Goal: Check status: Check status

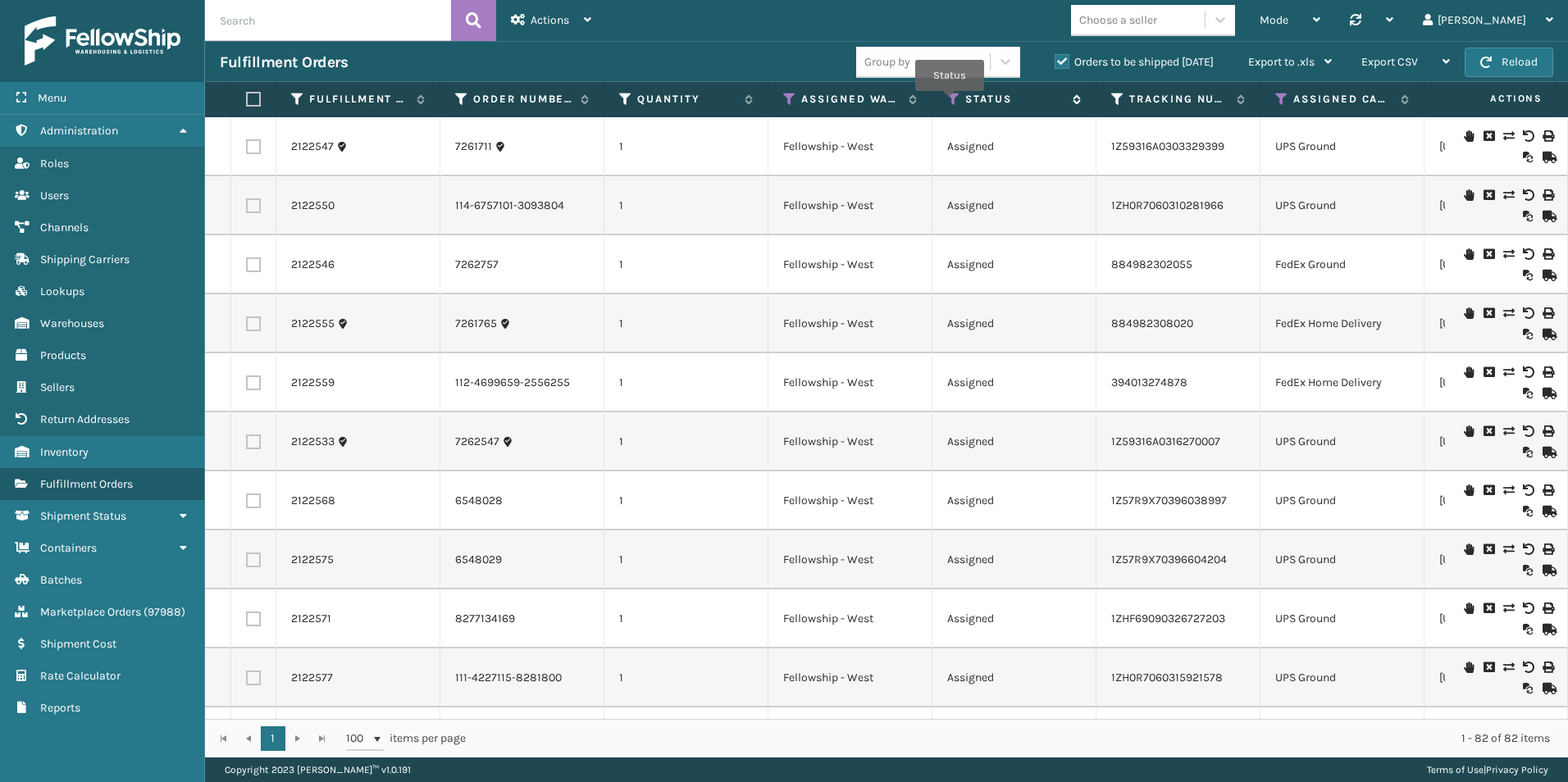
click at [951, 103] on icon at bounding box center [953, 99] width 13 height 15
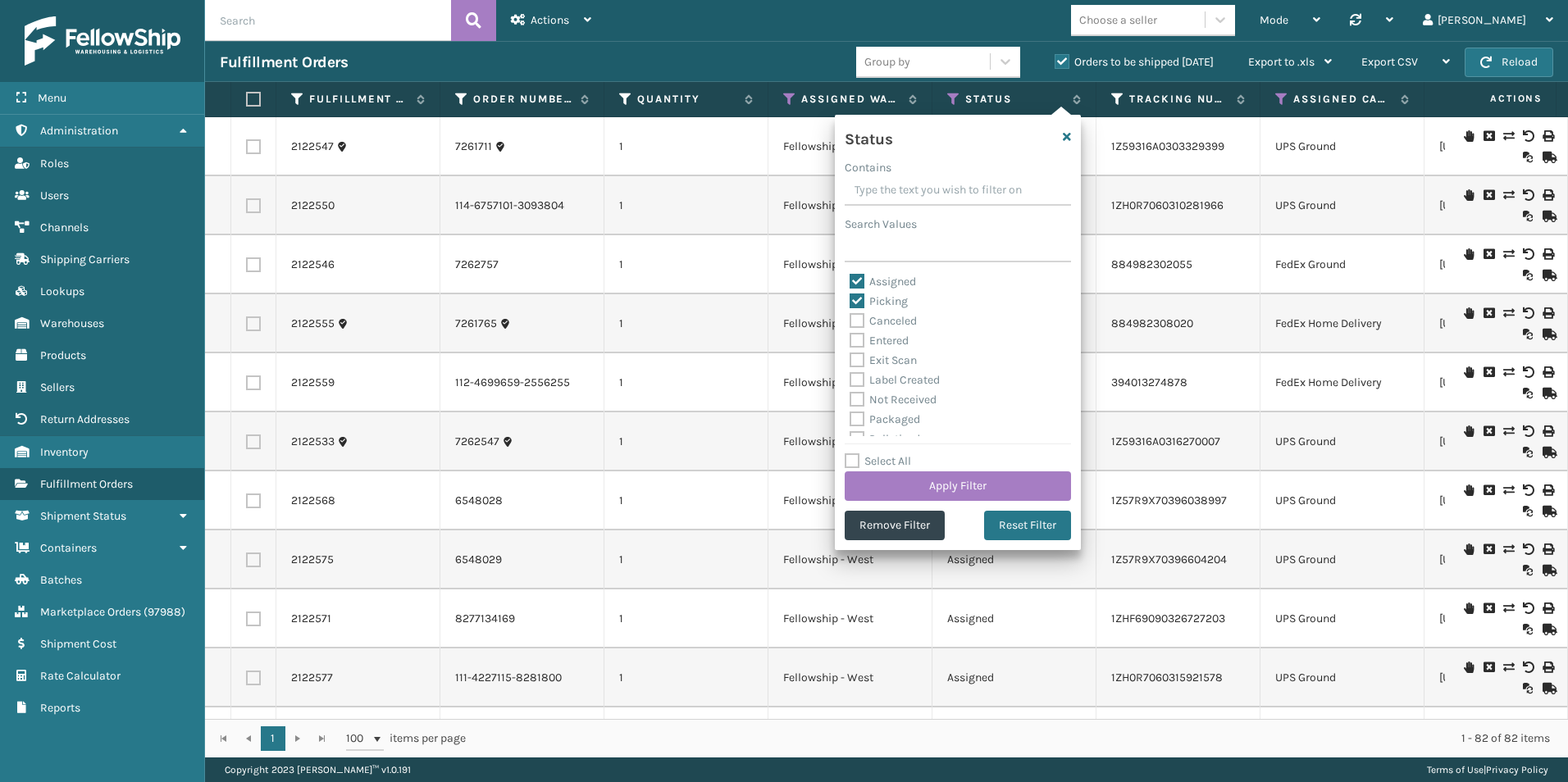
click at [856, 281] on label "Assigned" at bounding box center [883, 282] width 66 height 14
click at [851, 281] on input "Assigned" at bounding box center [850, 278] width 1 height 11
checkbox input "false"
click at [965, 490] on button "Apply Filter" at bounding box center [958, 486] width 226 height 30
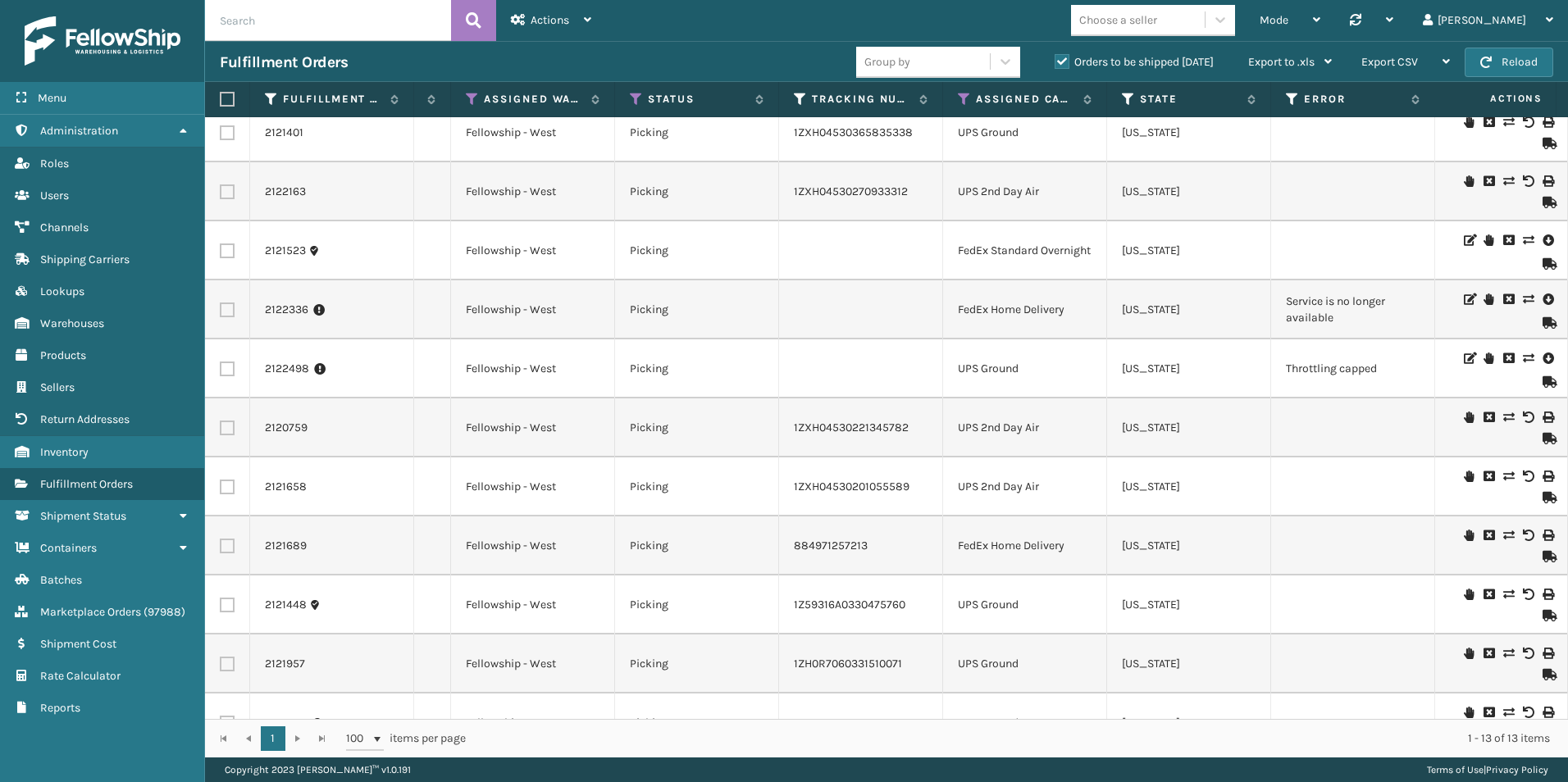
scroll to position [0, 353]
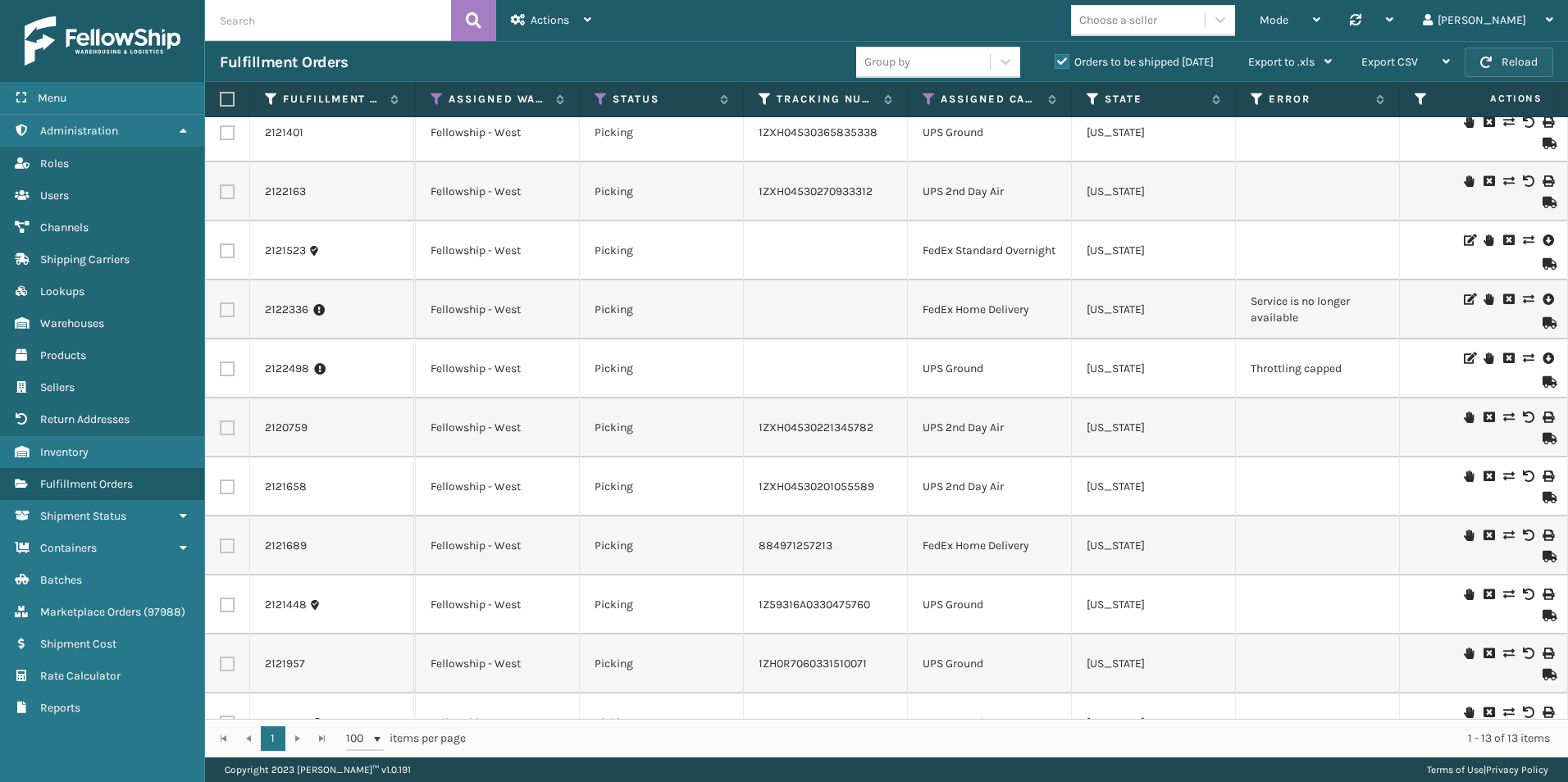
click at [1498, 65] on button "Reload" at bounding box center [1508, 62] width 89 height 30
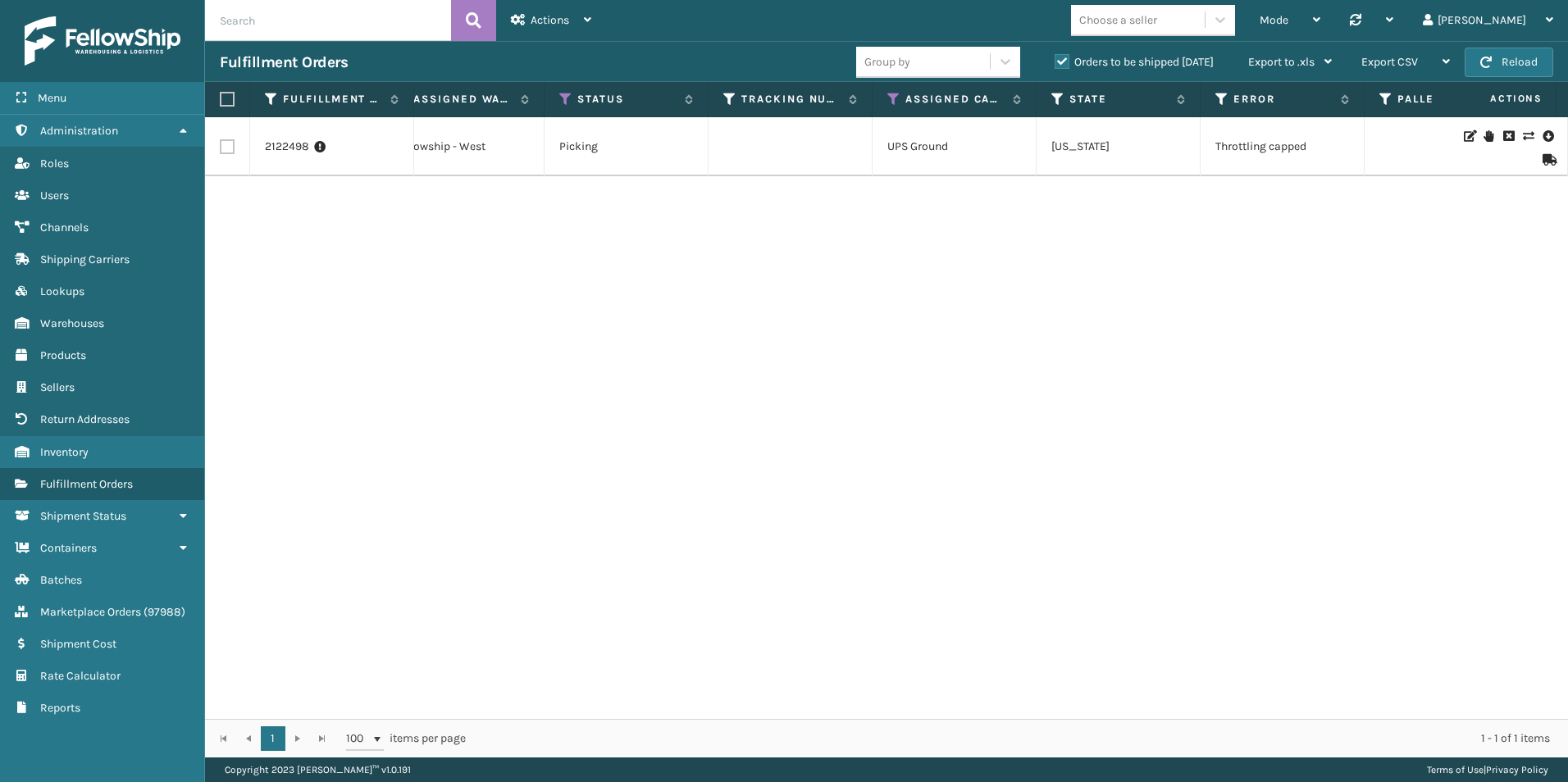
scroll to position [0, 0]
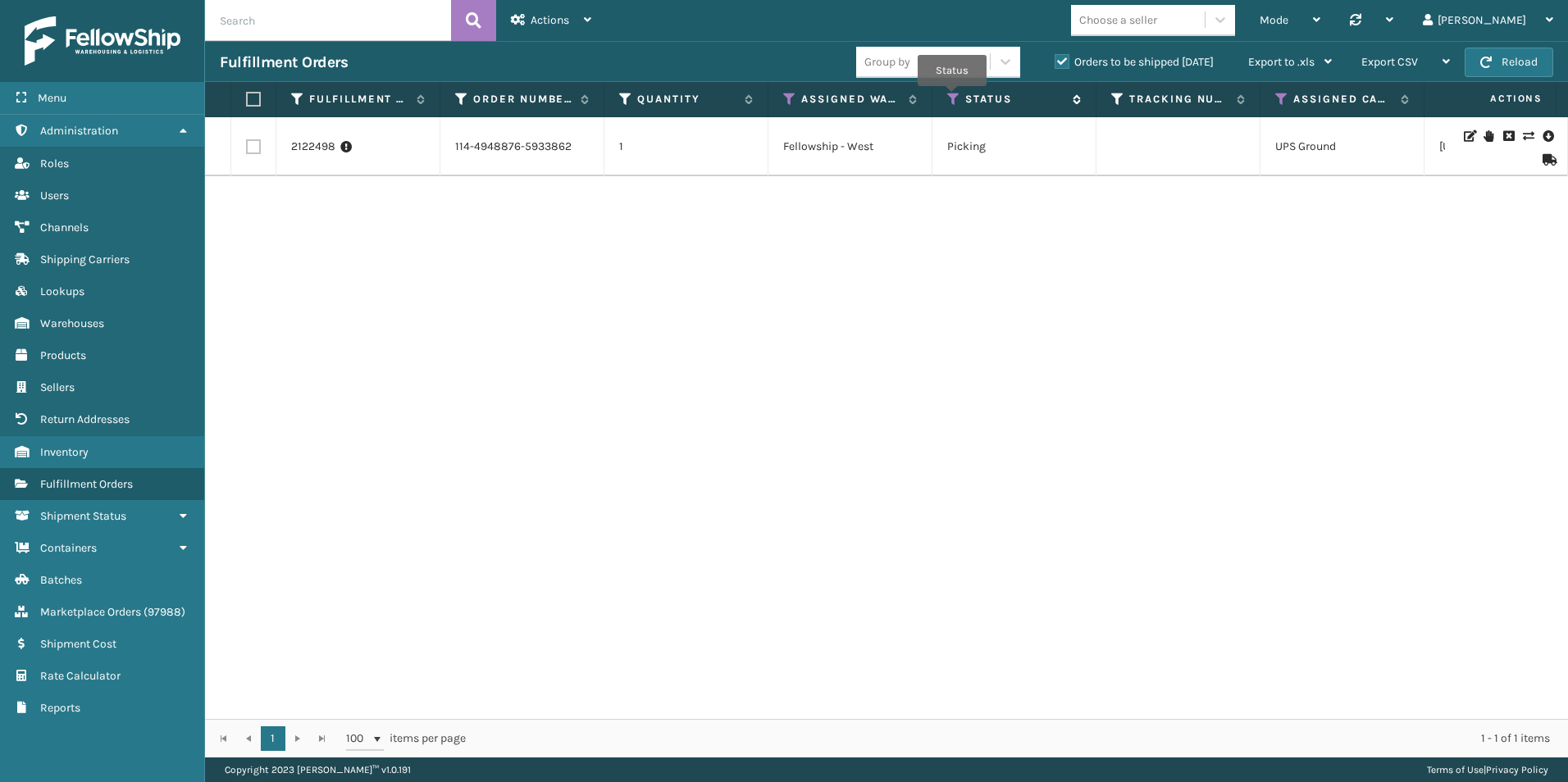
click at [952, 96] on icon at bounding box center [953, 99] width 13 height 15
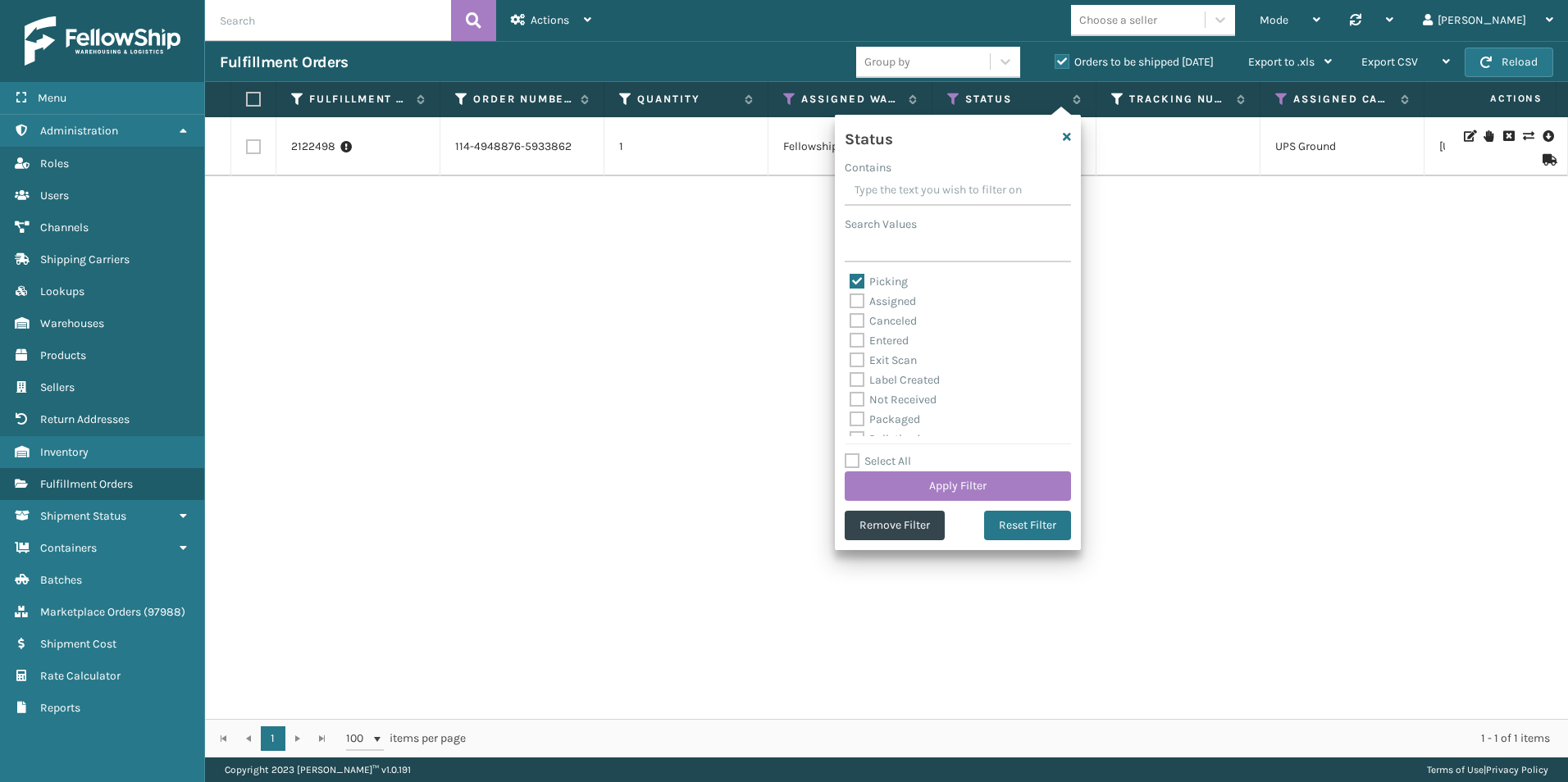
click at [856, 283] on label "Picking" at bounding box center [879, 282] width 58 height 14
click at [851, 283] on input "Picking" at bounding box center [850, 278] width 1 height 11
checkbox input "false"
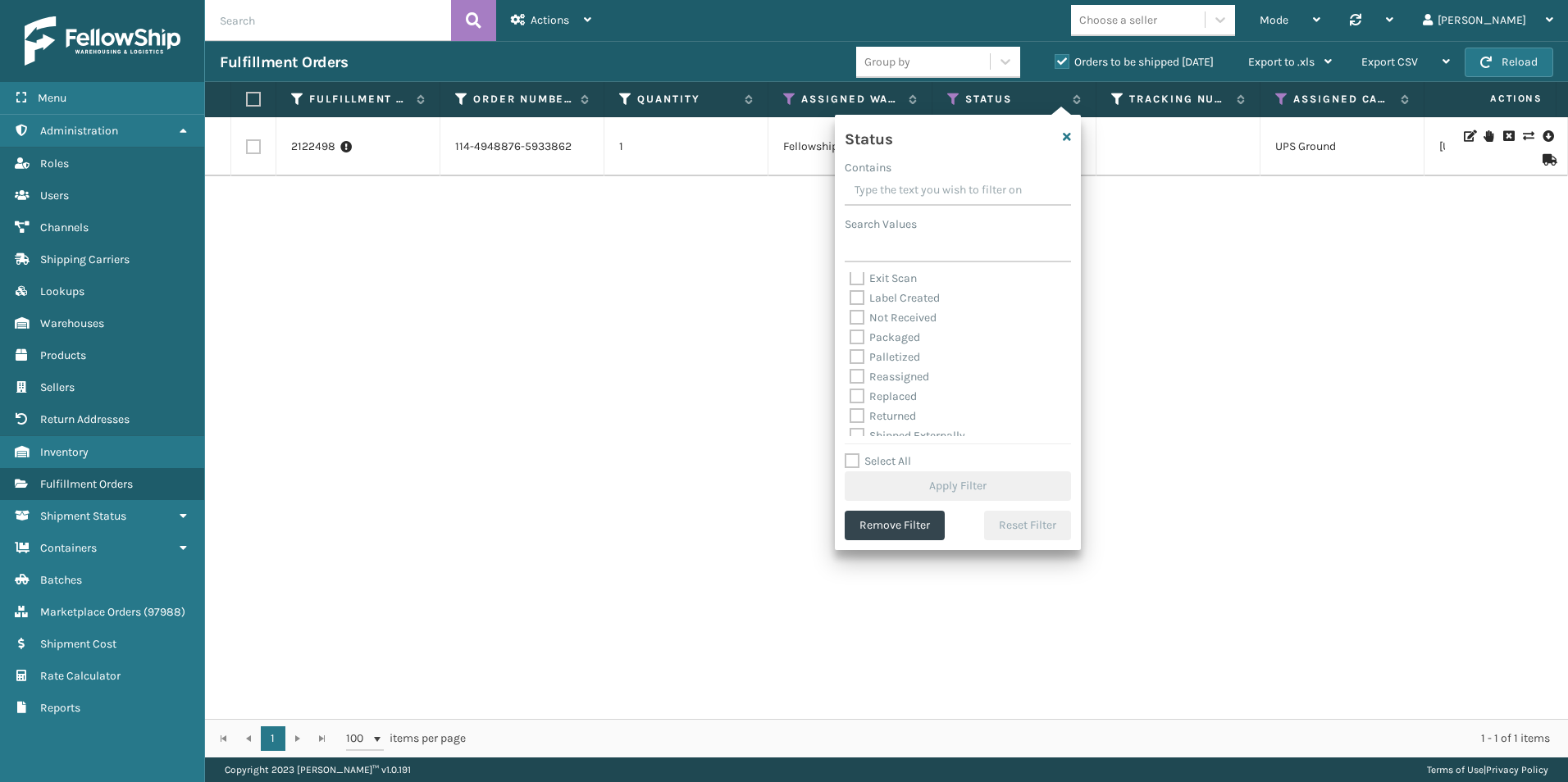
drag, startPoint x: 861, startPoint y: 355, endPoint x: 881, endPoint y: 350, distance: 20.6
click at [861, 355] on label "Palletized" at bounding box center [885, 357] width 70 height 14
click at [851, 355] on input "Palletized" at bounding box center [850, 353] width 1 height 11
checkbox input "true"
click at [958, 485] on button "Apply Filter" at bounding box center [958, 486] width 226 height 30
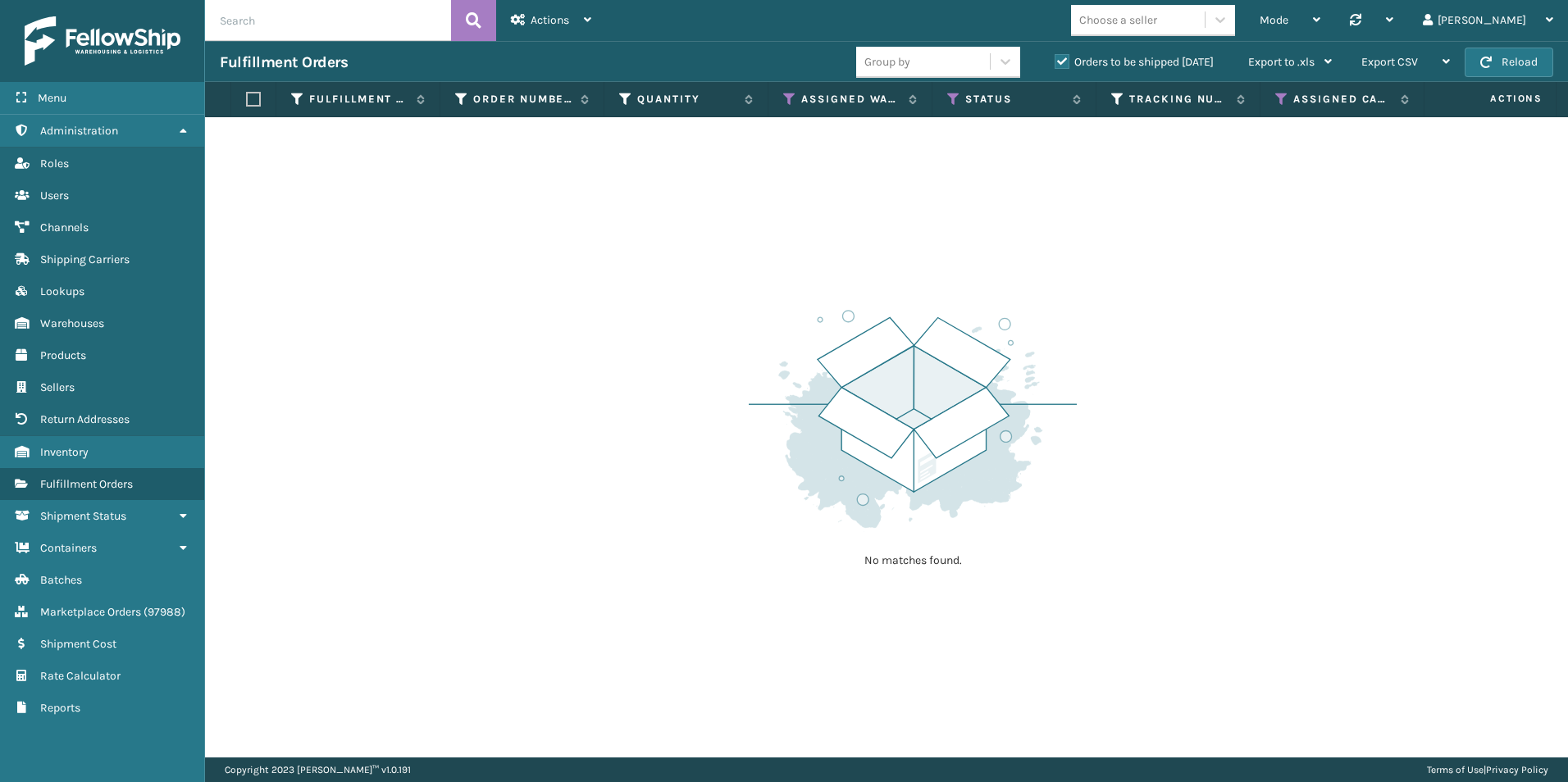
click at [1061, 60] on label "Orders to be shipped [DATE]" at bounding box center [1134, 61] width 159 height 14
click at [1055, 60] on input "Orders to be shipped [DATE]" at bounding box center [1054, 57] width 1 height 11
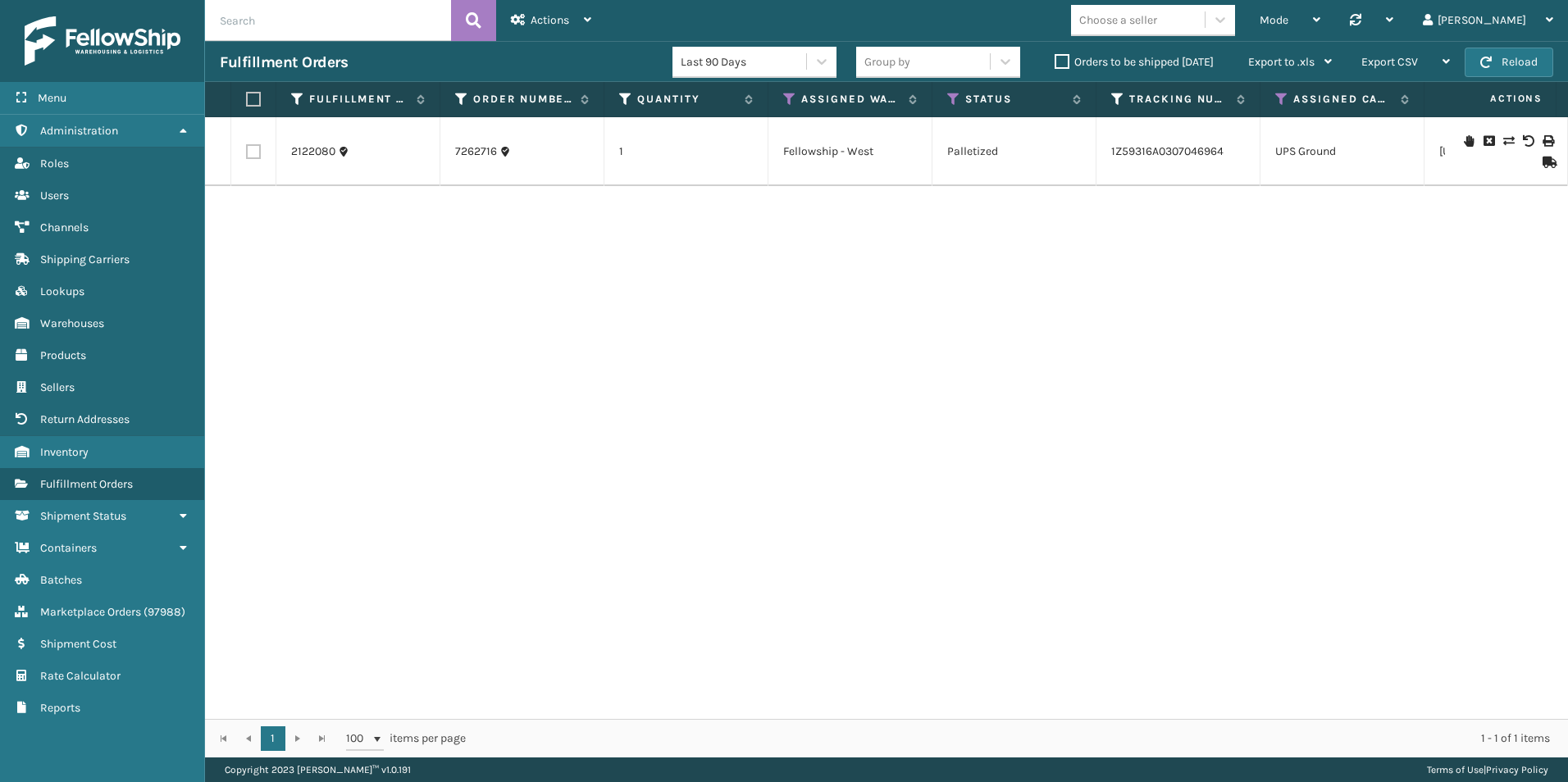
click at [1542, 163] on icon at bounding box center [1547, 162] width 10 height 12
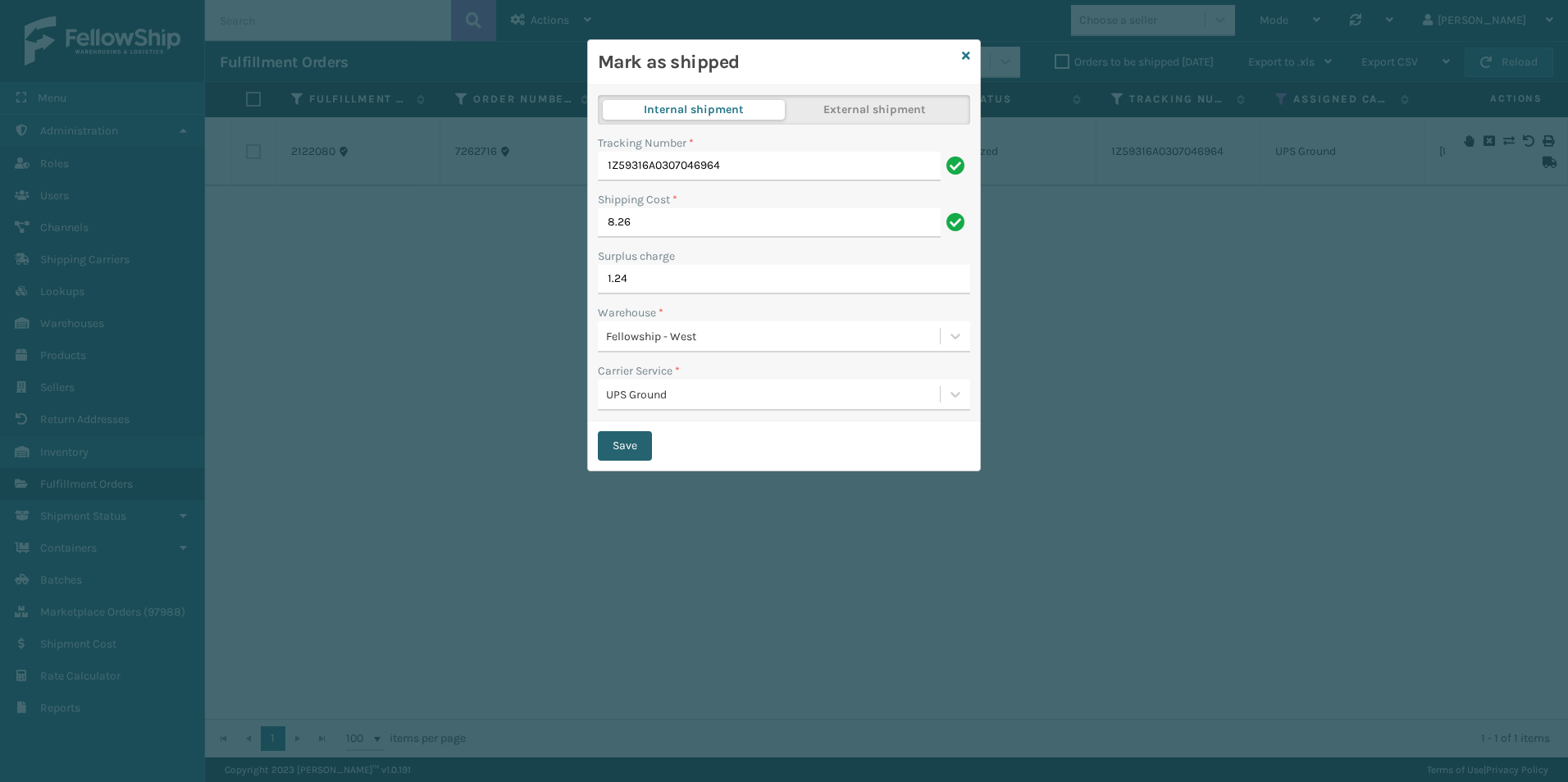
click at [600, 448] on button "Save" at bounding box center [625, 447] width 54 height 30
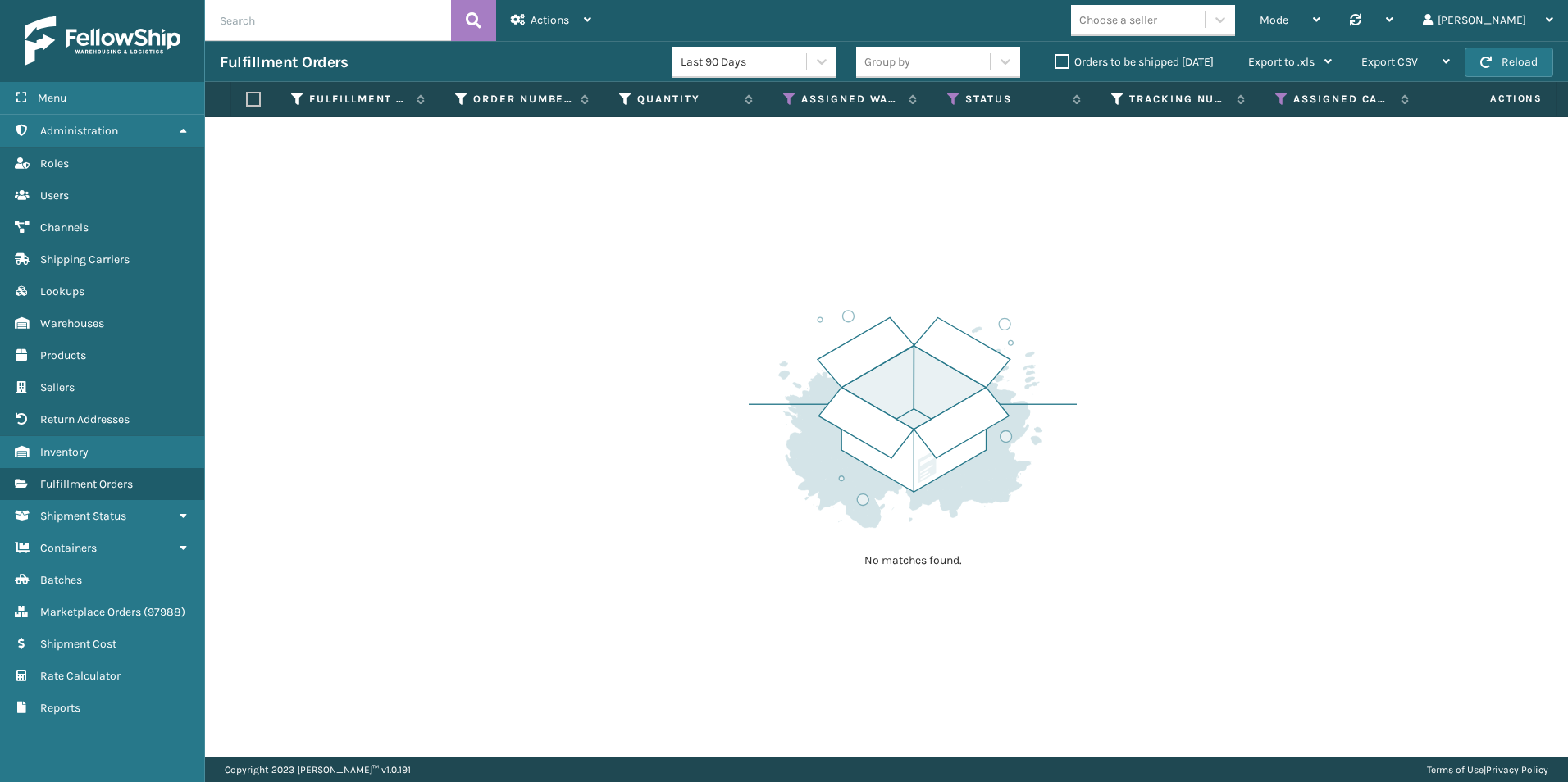
click at [1061, 58] on label "Orders to be shipped [DATE]" at bounding box center [1134, 61] width 159 height 14
click at [1055, 58] on input "Orders to be shipped [DATE]" at bounding box center [1054, 57] width 1 height 11
click at [950, 101] on icon at bounding box center [953, 99] width 13 height 15
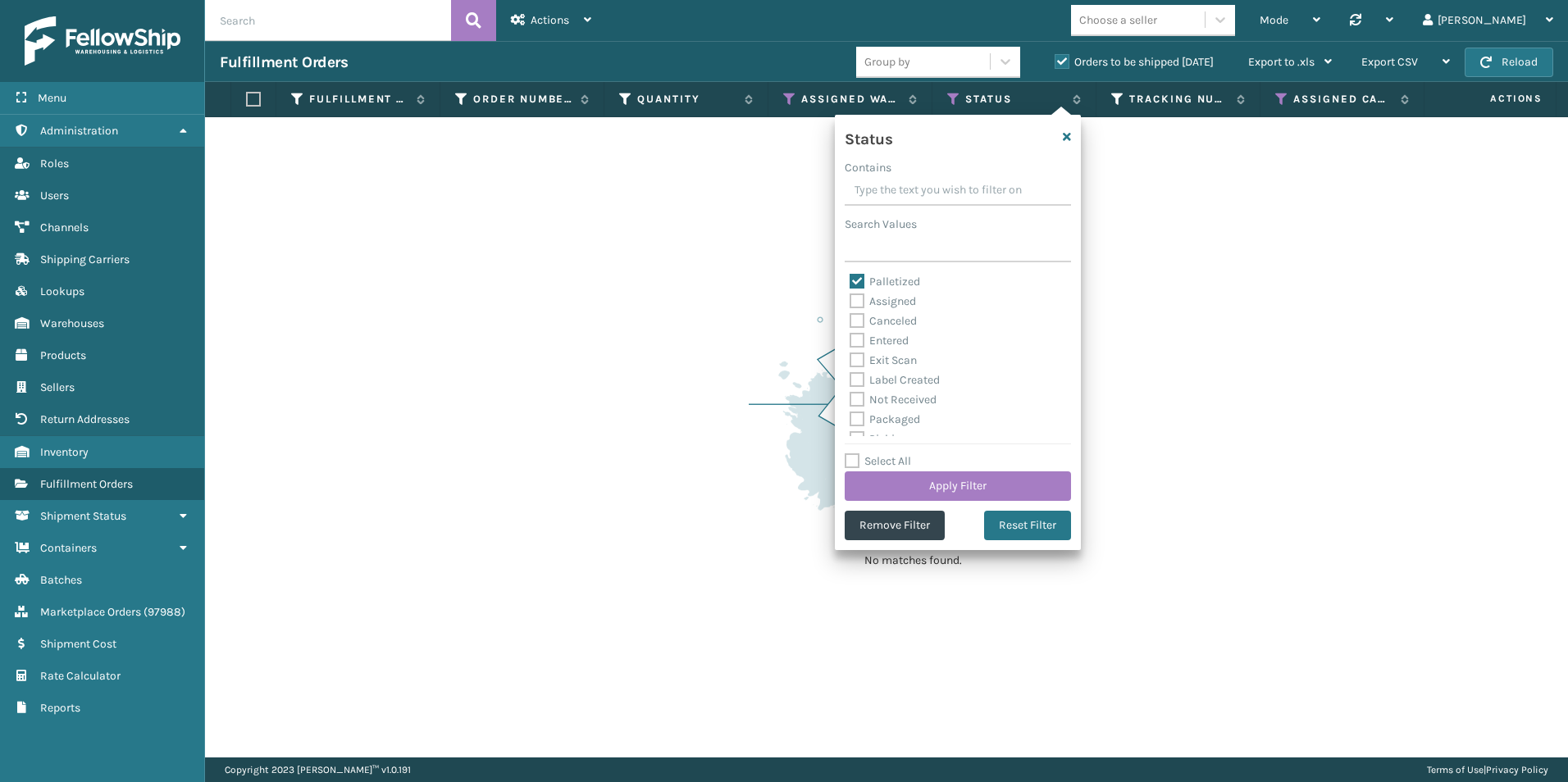
click at [861, 282] on label "Palletized" at bounding box center [885, 282] width 70 height 14
click at [851, 282] on input "Palletized" at bounding box center [850, 278] width 1 height 11
checkbox input "false"
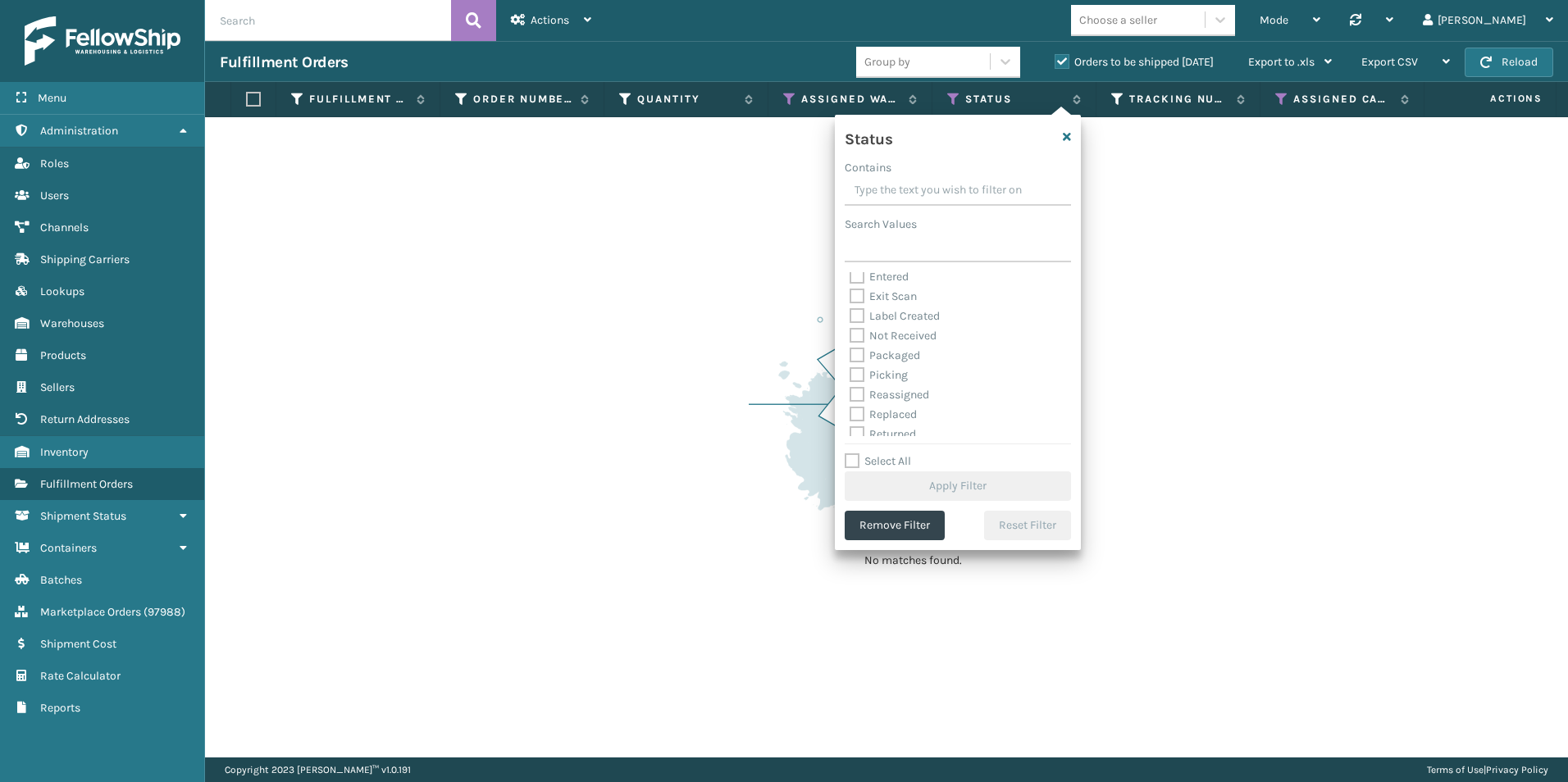
scroll to position [92, 0]
click at [854, 350] on label "Picking" at bounding box center [879, 347] width 58 height 14
click at [851, 349] on input "Picking" at bounding box center [850, 343] width 1 height 11
checkbox input "true"
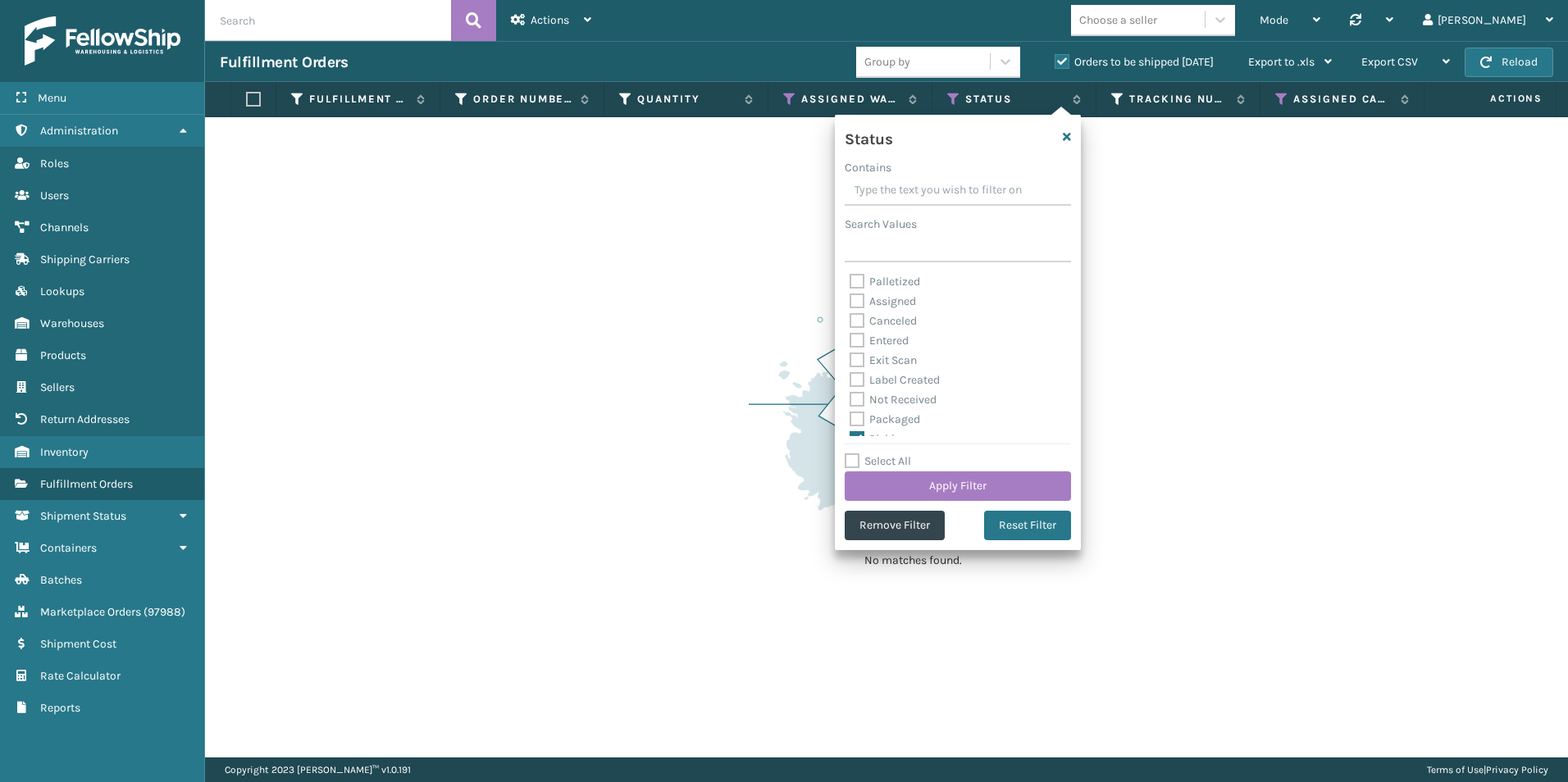
click at [854, 297] on label "Assigned" at bounding box center [883, 301] width 66 height 14
click at [851, 297] on input "Assigned" at bounding box center [850, 297] width 1 height 11
checkbox input "true"
click at [958, 478] on button "Apply Filter" at bounding box center [958, 486] width 226 height 30
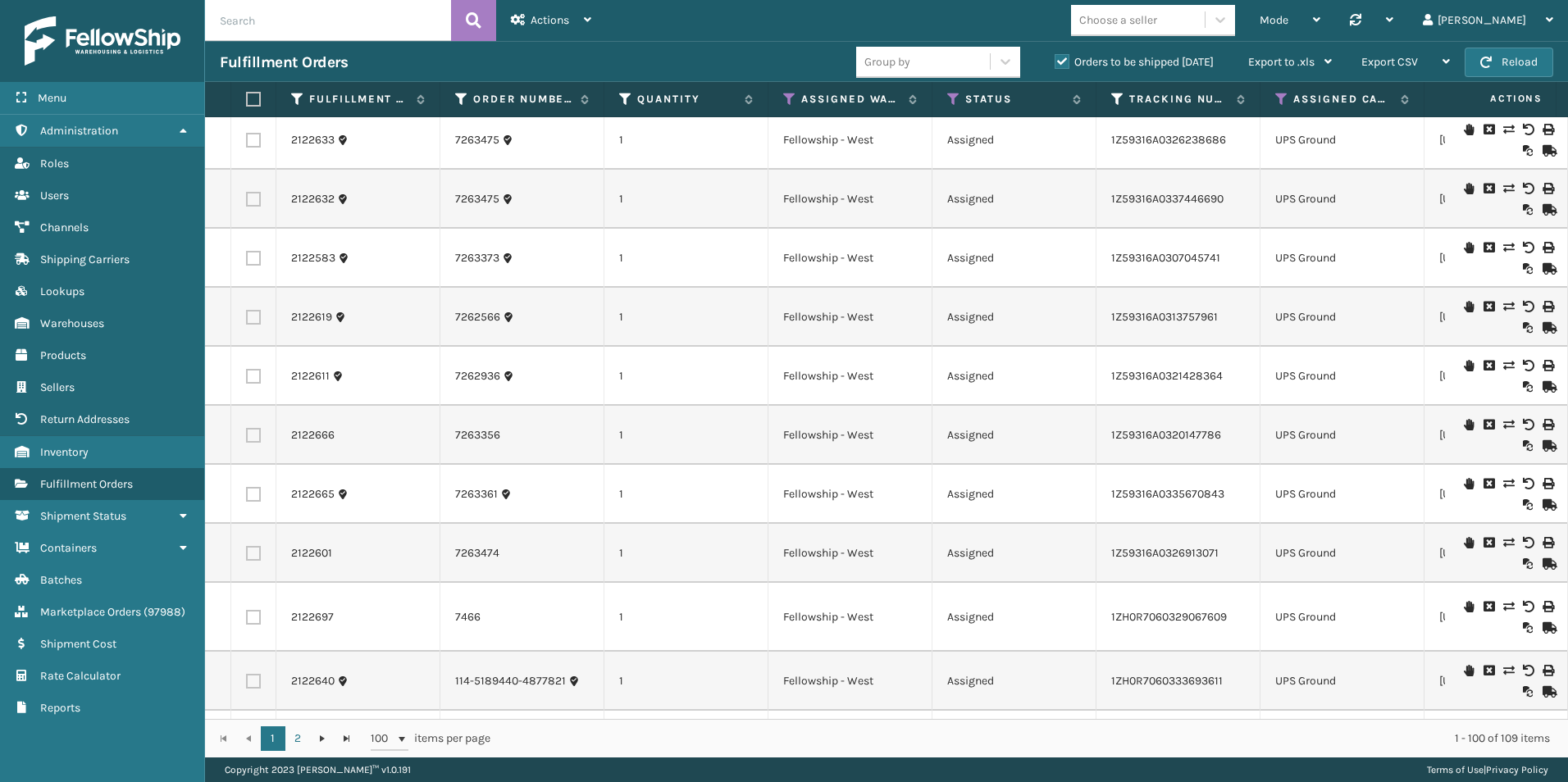
scroll to position [2214, 0]
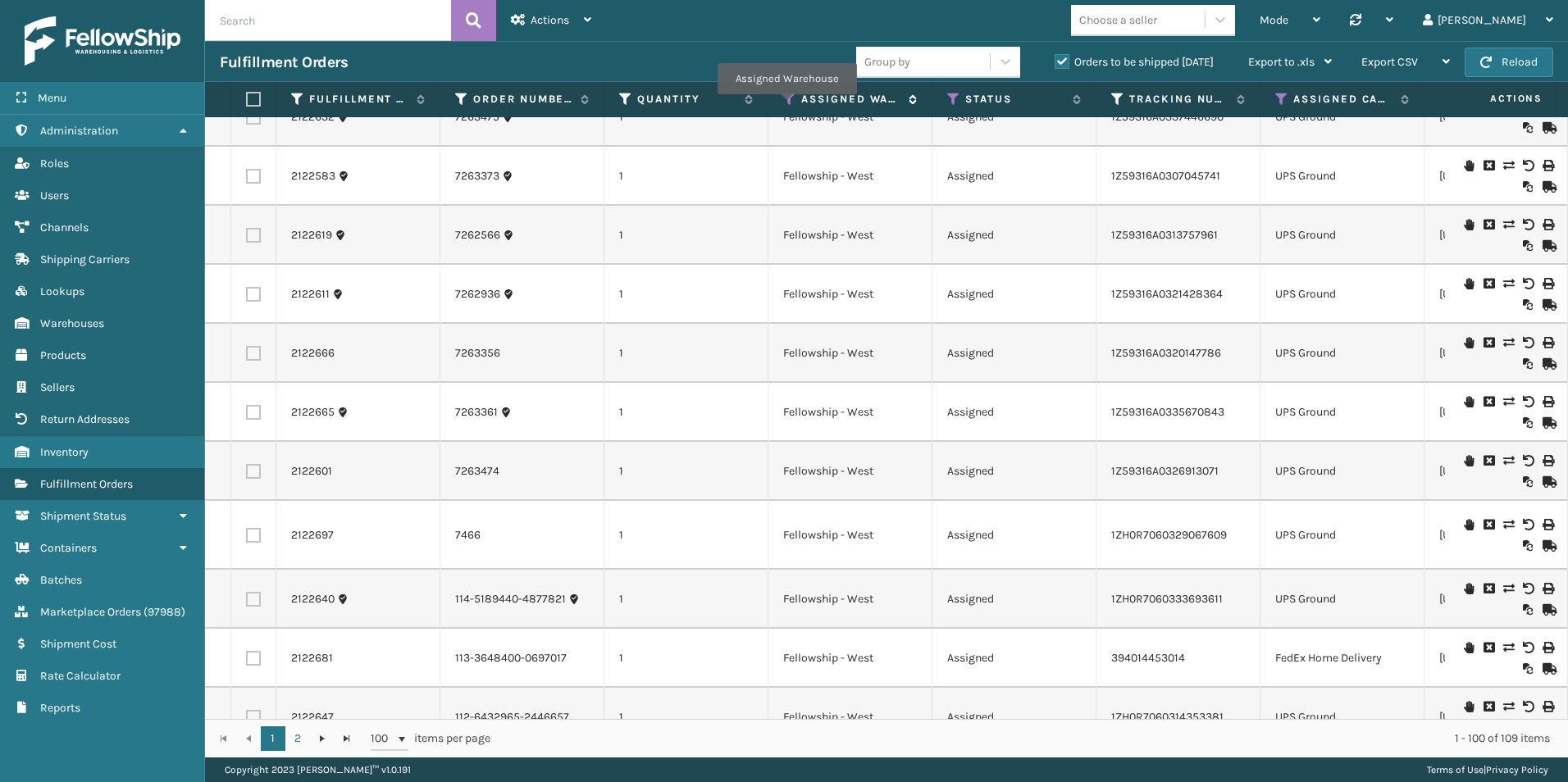
click at [786, 106] on icon at bounding box center [789, 99] width 13 height 15
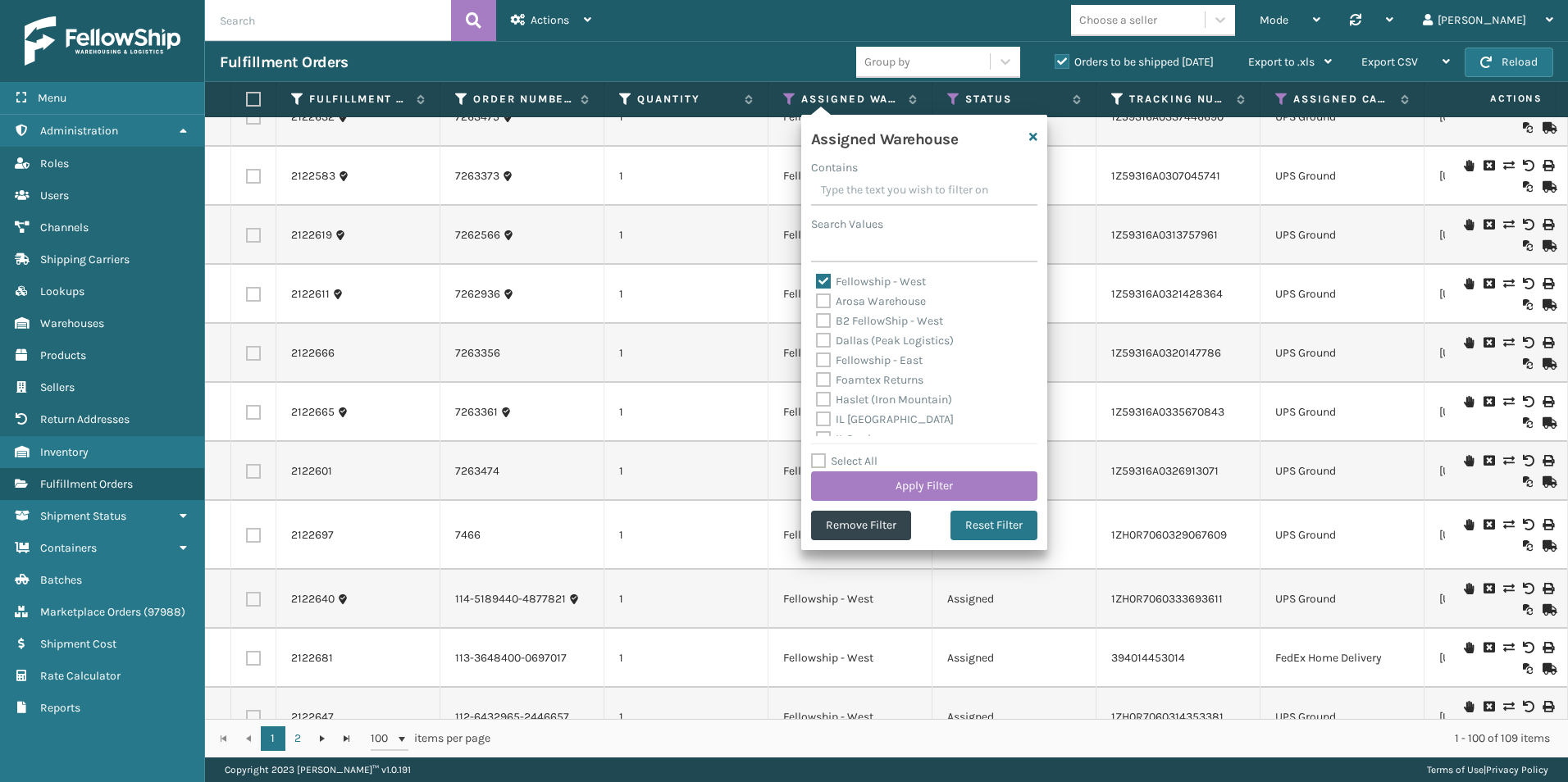
click at [818, 280] on label "Fellowship - West" at bounding box center [871, 282] width 110 height 14
click at [817, 280] on input "Fellowship - West" at bounding box center [816, 278] width 1 height 11
checkbox input "false"
click at [823, 357] on label "Fellowship - East" at bounding box center [869, 360] width 107 height 14
click at [817, 357] on input "Fellowship - East" at bounding box center [816, 356] width 1 height 11
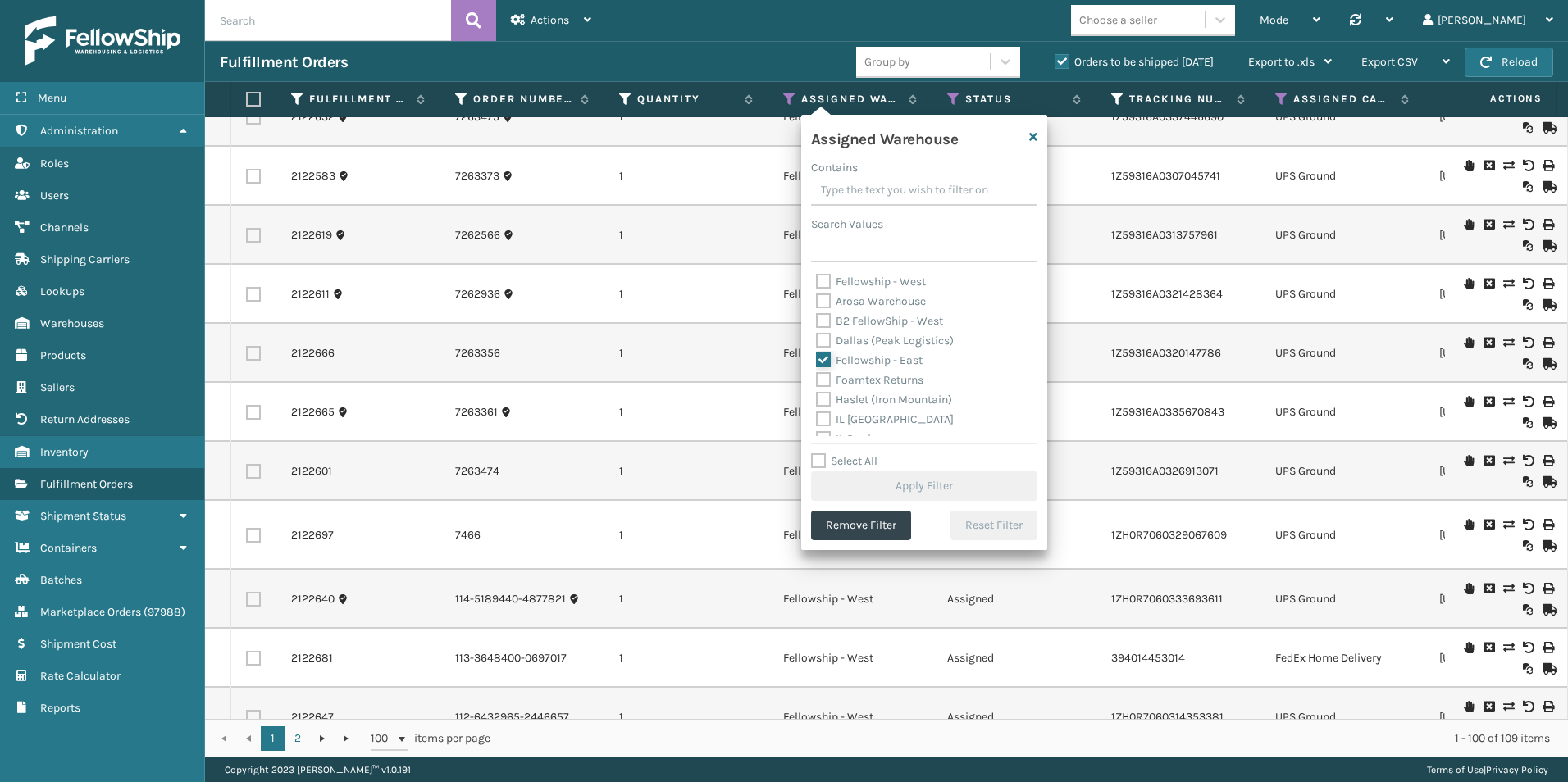
checkbox input "true"
click at [910, 490] on button "Apply Filter" at bounding box center [924, 486] width 226 height 30
